Goal: Navigation & Orientation: Understand site structure

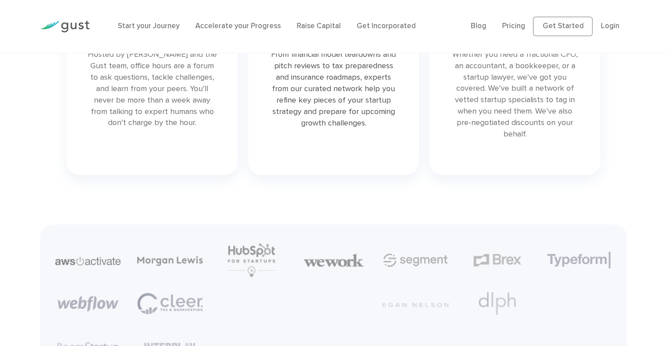
scroll to position [2119, 0]
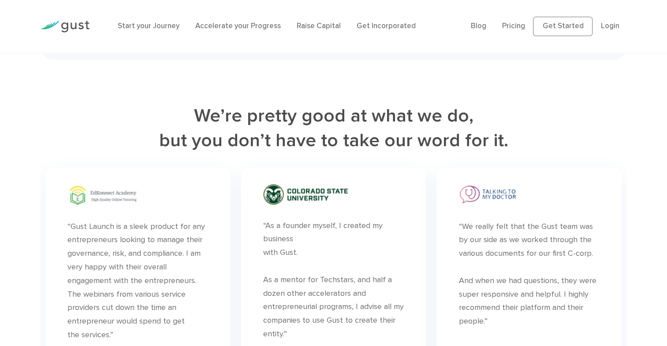
scroll to position [2350, 0]
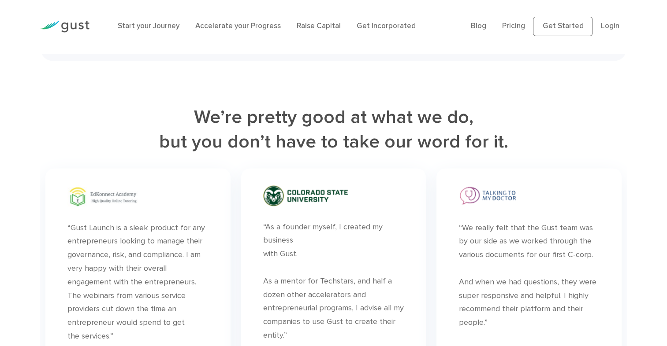
drag, startPoint x: 339, startPoint y: 172, endPoint x: 316, endPoint y: 162, distance: 25.3
click at [60, 19] on div at bounding box center [64, 26] width 63 height 30
click at [62, 22] on img at bounding box center [64, 27] width 49 height 12
